Goal: Task Accomplishment & Management: Manage account settings

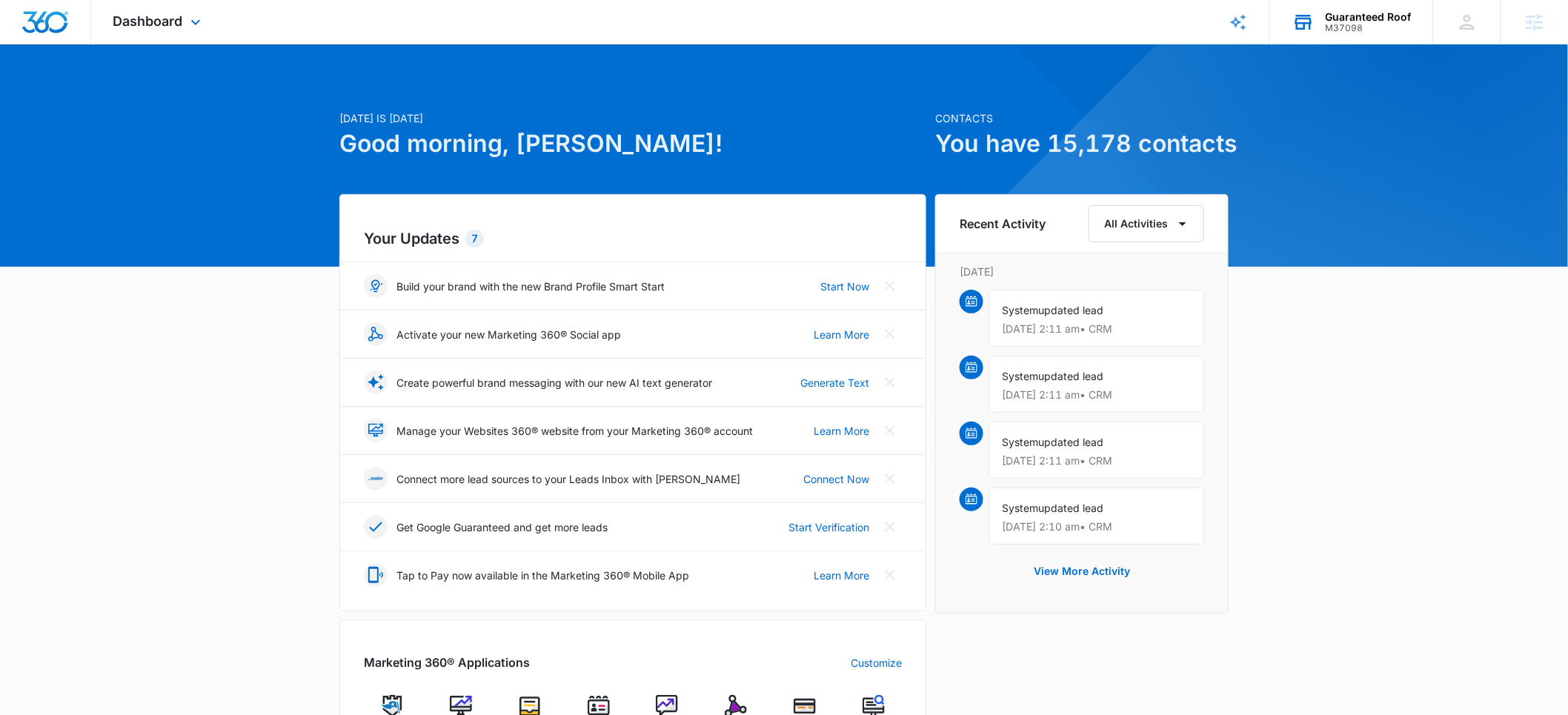
click at [1344, 23] on div "M37098" at bounding box center [1368, 28] width 86 height 10
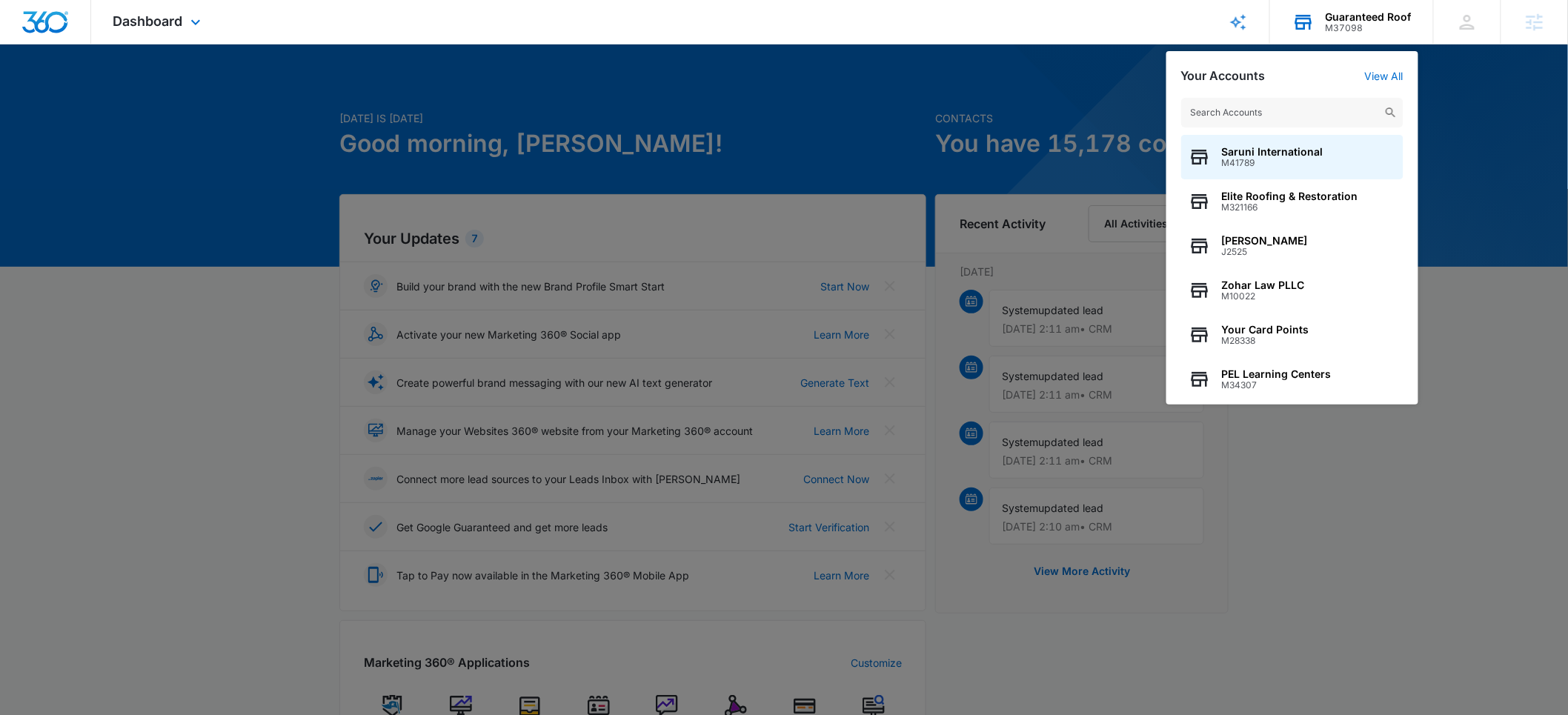
click at [1288, 111] on input "text" at bounding box center [1292, 112] width 222 height 30
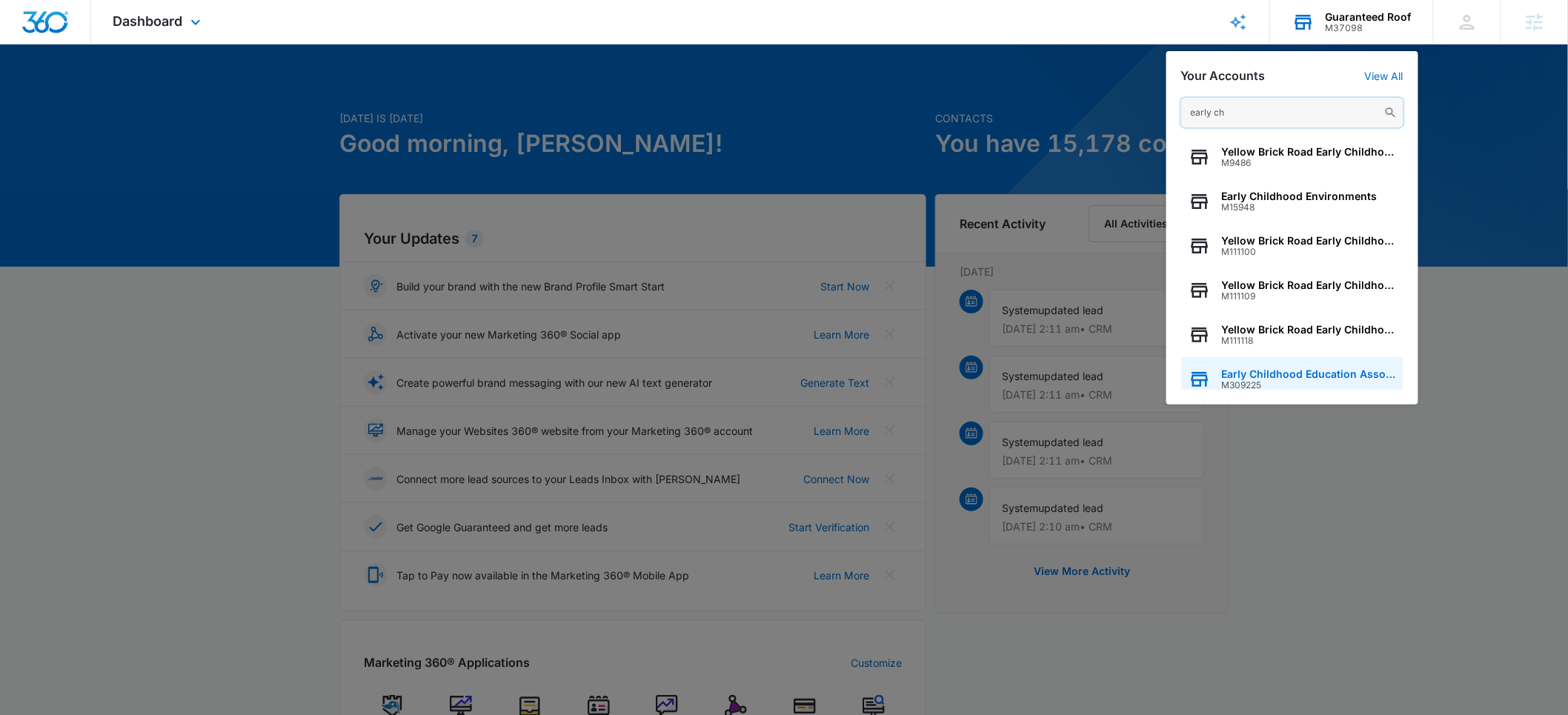
type input "early ch"
click at [1258, 380] on span "M309225" at bounding box center [1308, 385] width 174 height 10
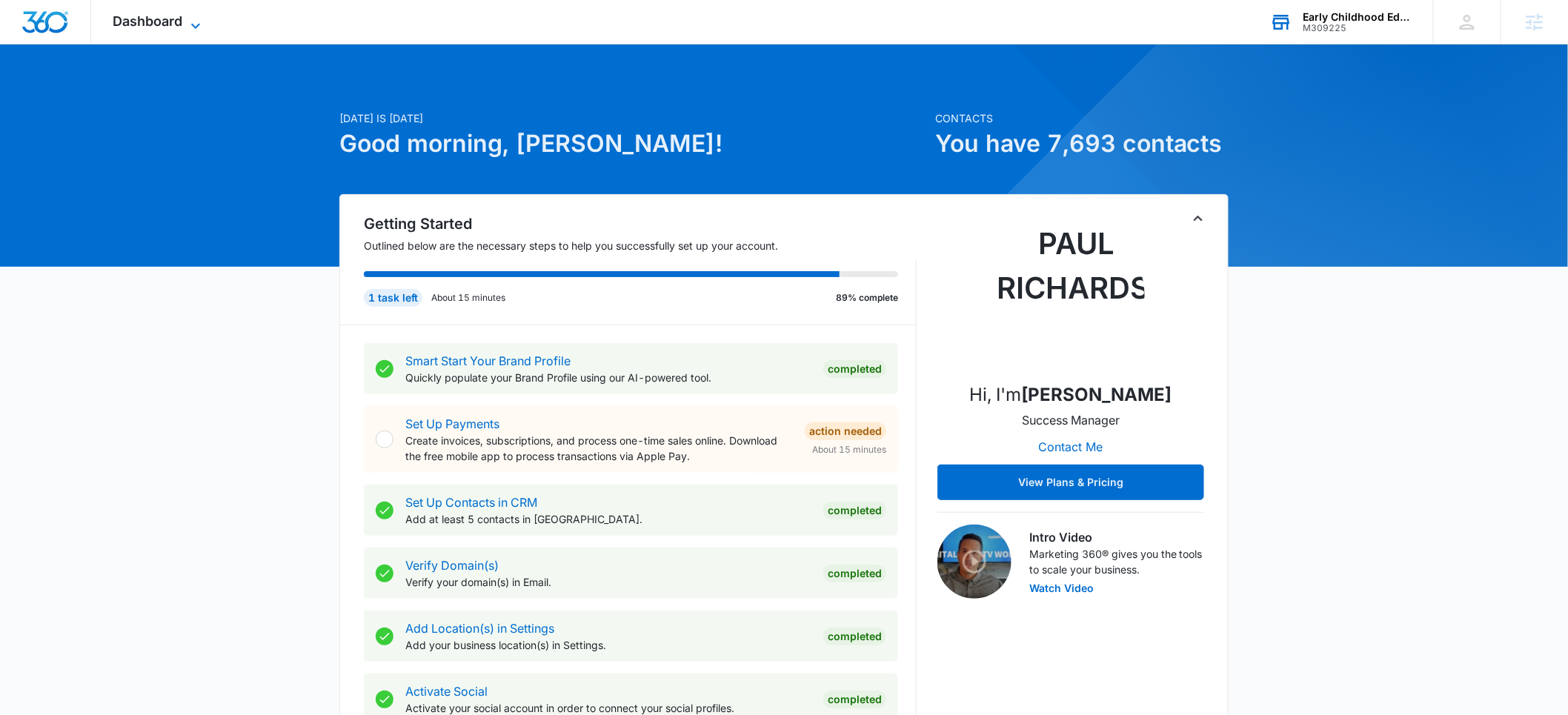
click at [163, 20] on span "Dashboard" at bounding box center [148, 21] width 69 height 15
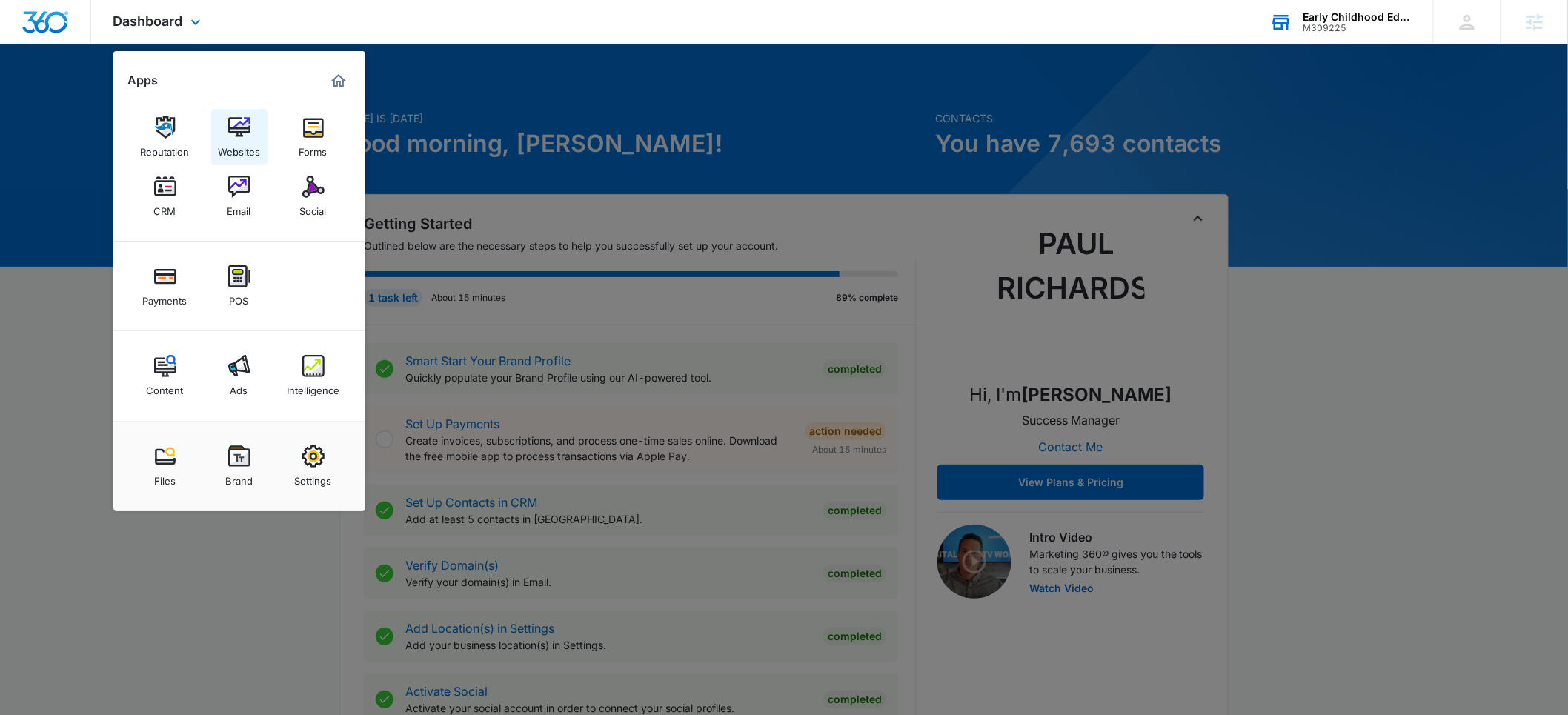
click at [238, 144] on div "Websites" at bounding box center [238, 148] width 42 height 19
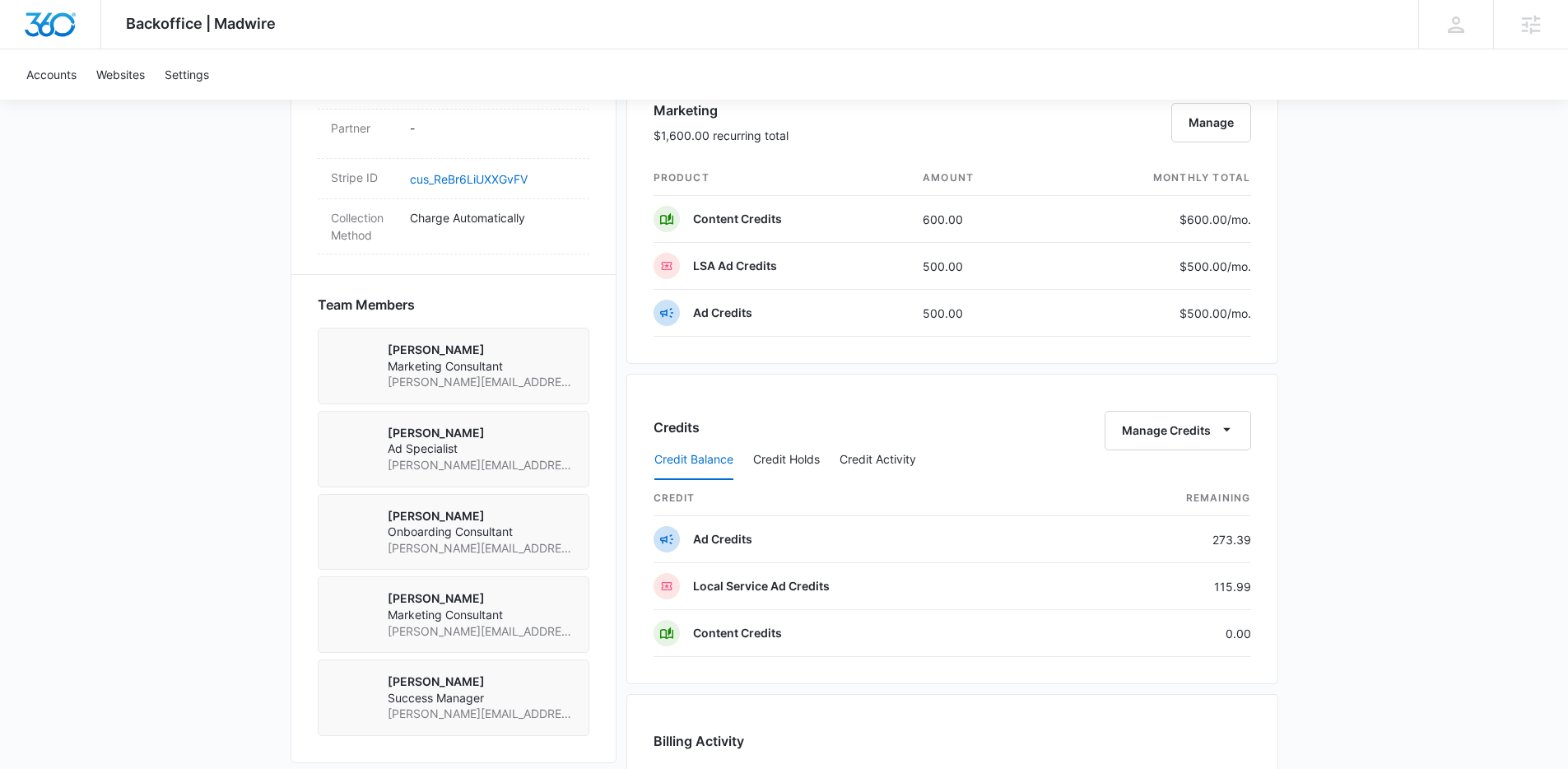
scroll to position [1003, 0]
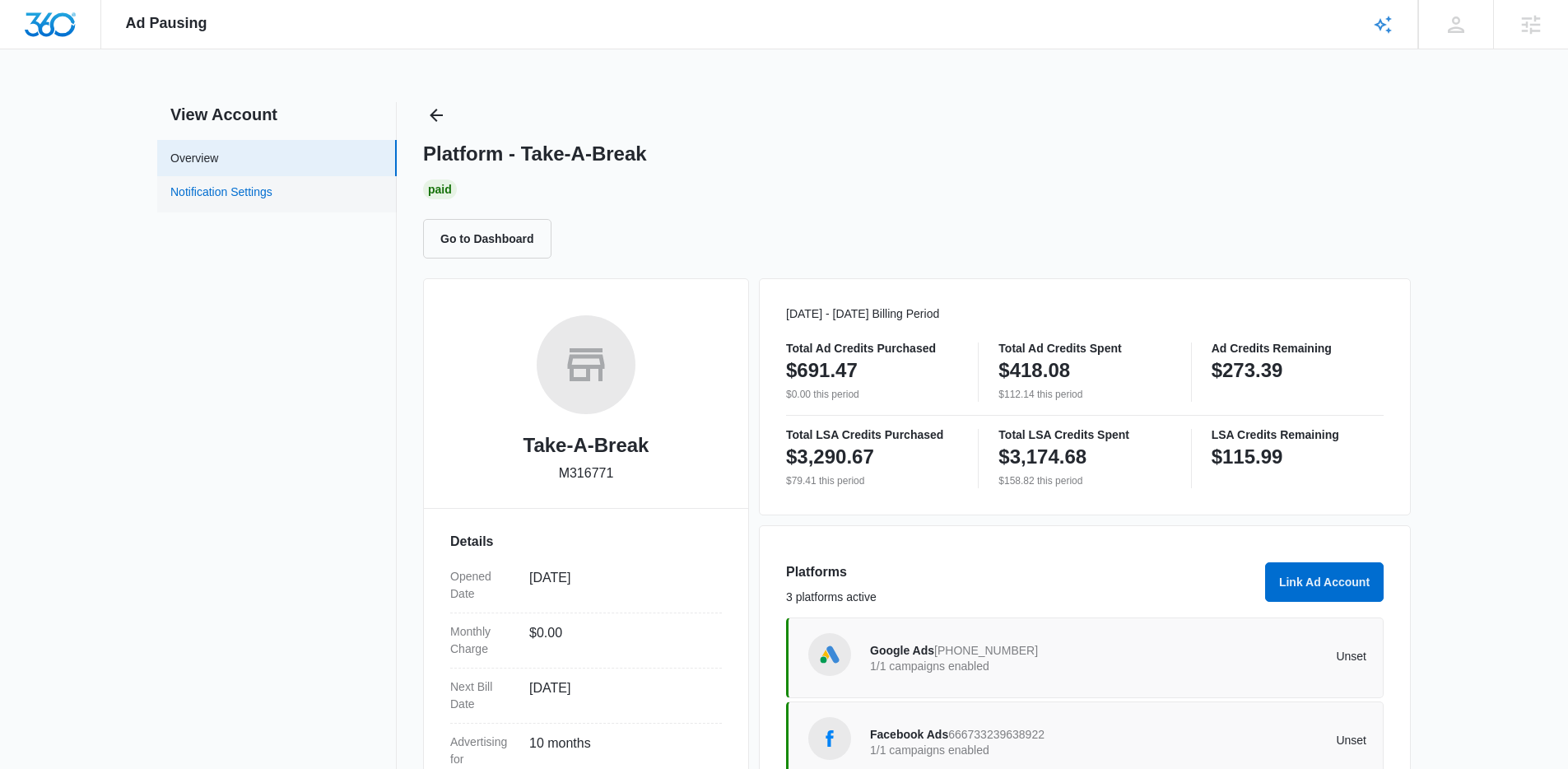
click at [191, 195] on link "Notification Settings" at bounding box center [221, 194] width 102 height 21
